Goal: Information Seeking & Learning: Learn about a topic

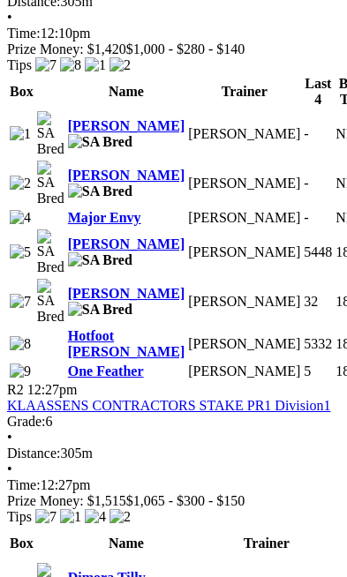
scroll to position [1172, 0]
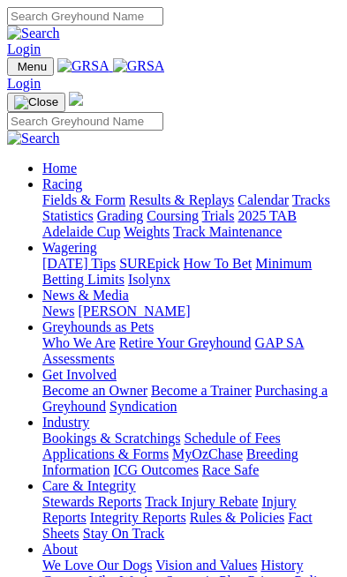
scroll to position [723, 0]
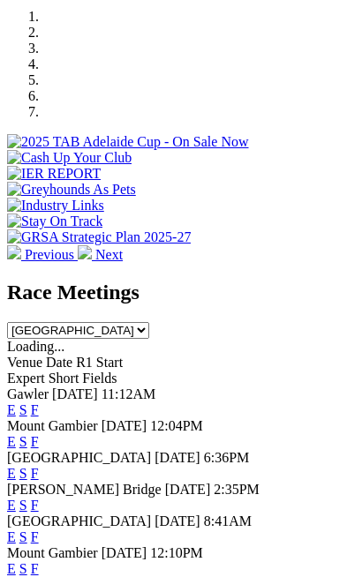
click at [16, 561] on link "E" at bounding box center [11, 568] width 9 height 15
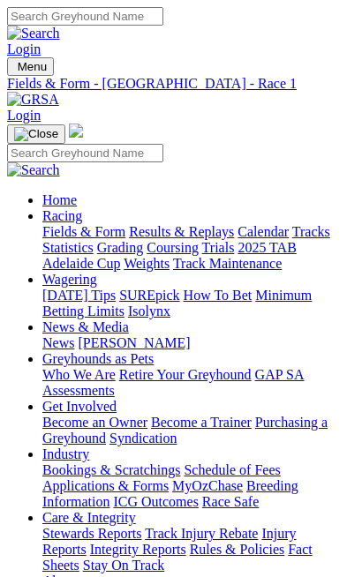
click at [339, 57] on nav "Menu Fields & Form - Mount Gambier - Race 1 Login Home Racing Fields & Form Res…" at bounding box center [173, 403] width 332 height 692
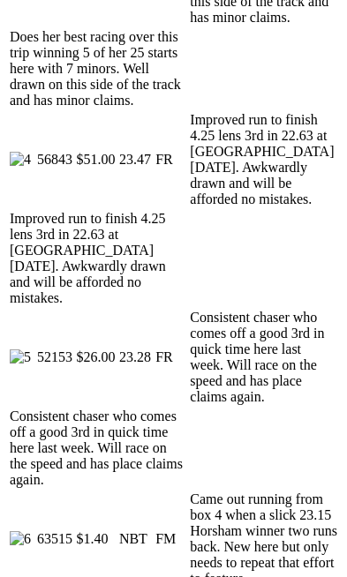
scroll to position [1645, 0]
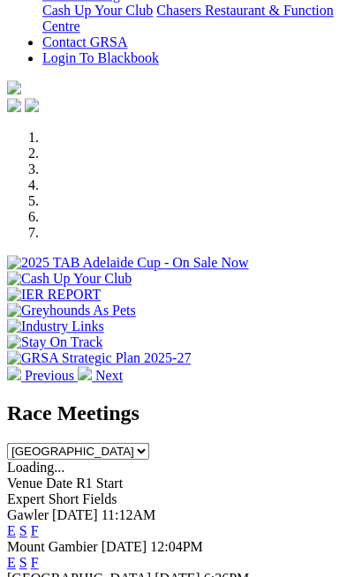
scroll to position [602, 0]
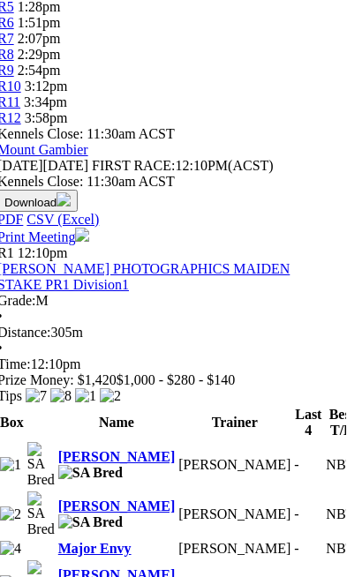
scroll to position [772, 9]
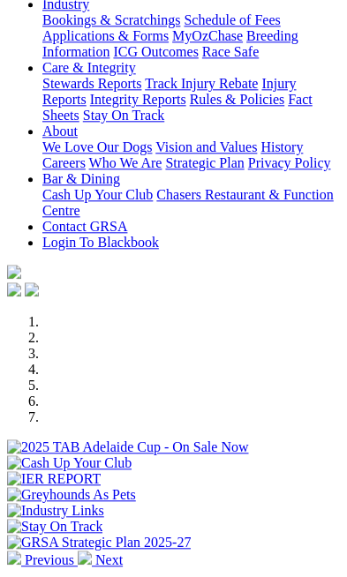
scroll to position [412, 0]
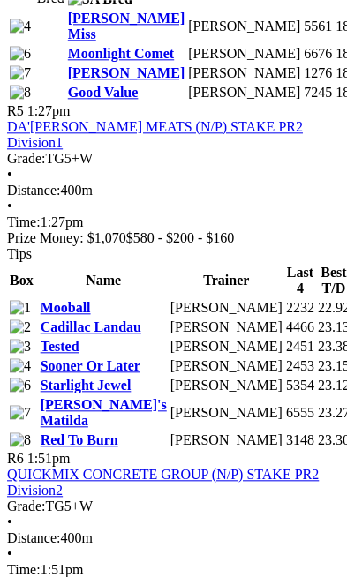
scroll to position [2524, 0]
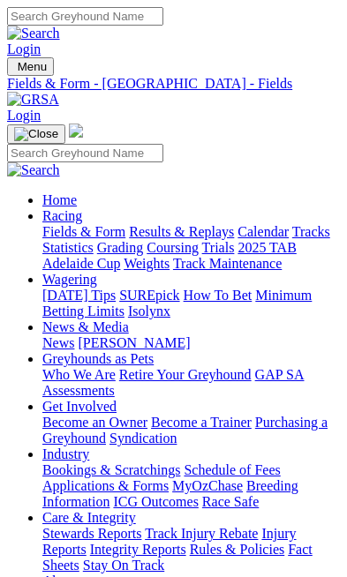
scroll to position [0, 128]
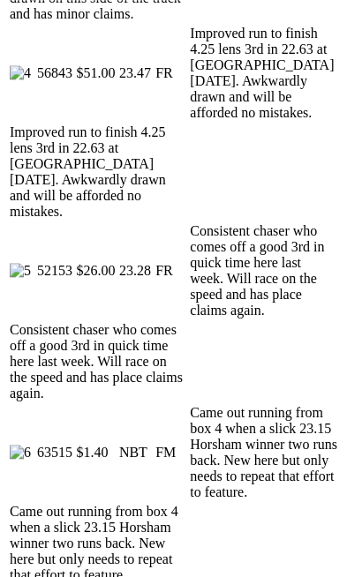
scroll to position [1731, 0]
